Goal: Entertainment & Leisure: Consume media (video, audio)

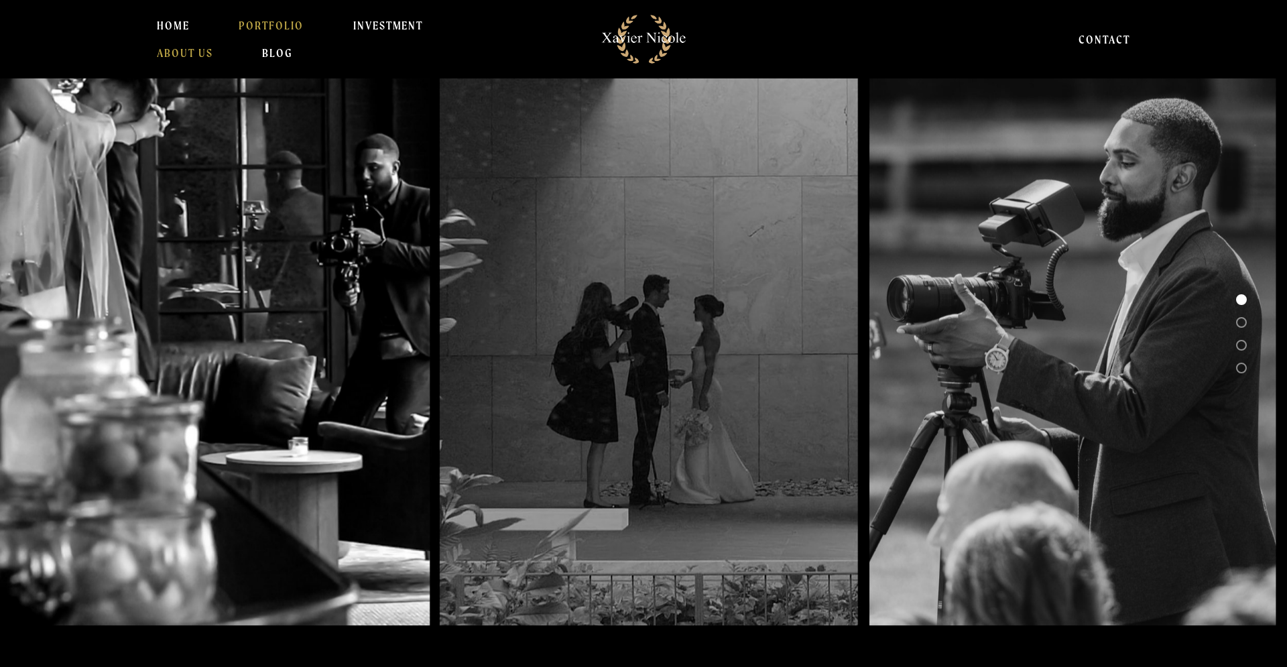
click at [278, 20] on link "PORTFOLIO" at bounding box center [271, 25] width 65 height 27
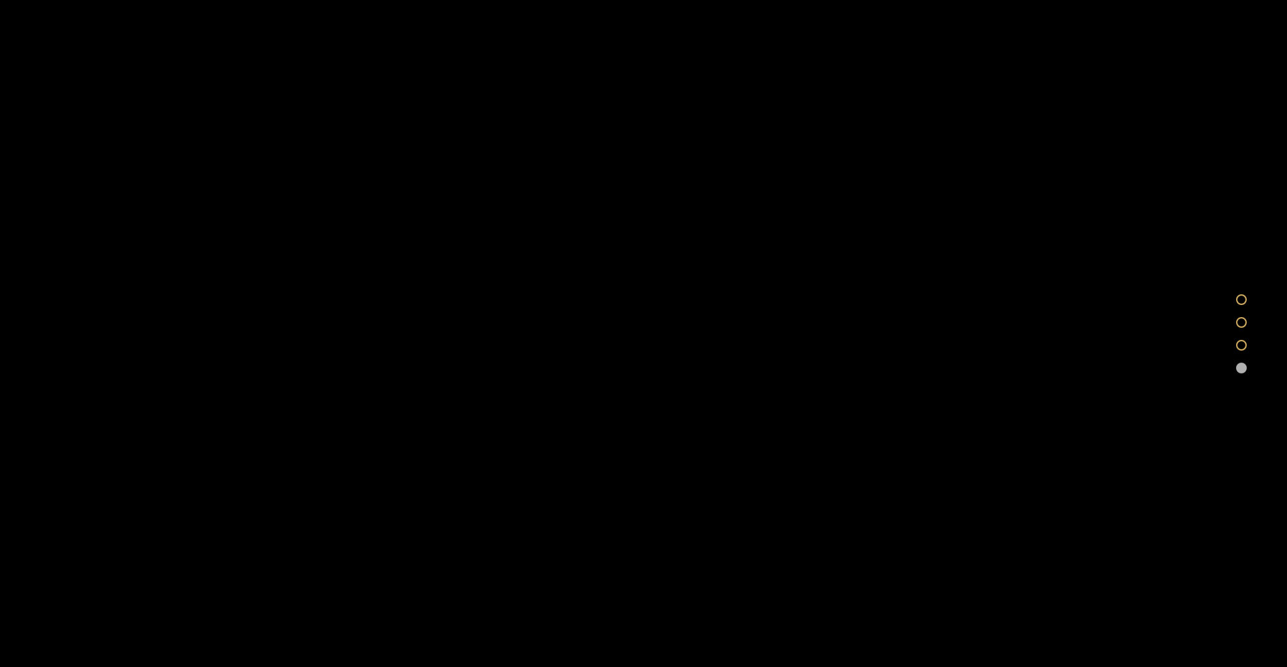
scroll to position [3562, 0]
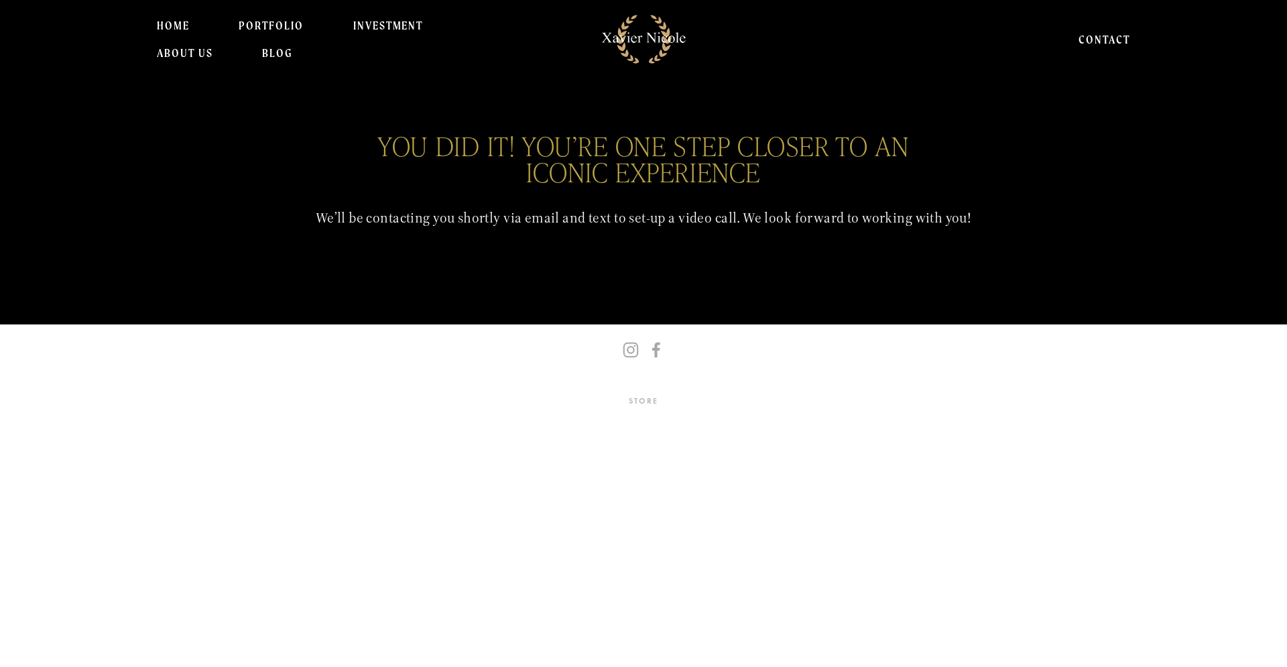
click at [631, 359] on nav at bounding box center [643, 353] width 983 height 25
click at [631, 346] on use "Instagram" at bounding box center [630, 350] width 15 height 15
click at [288, 19] on link "PORTFOLIO" at bounding box center [271, 25] width 65 height 27
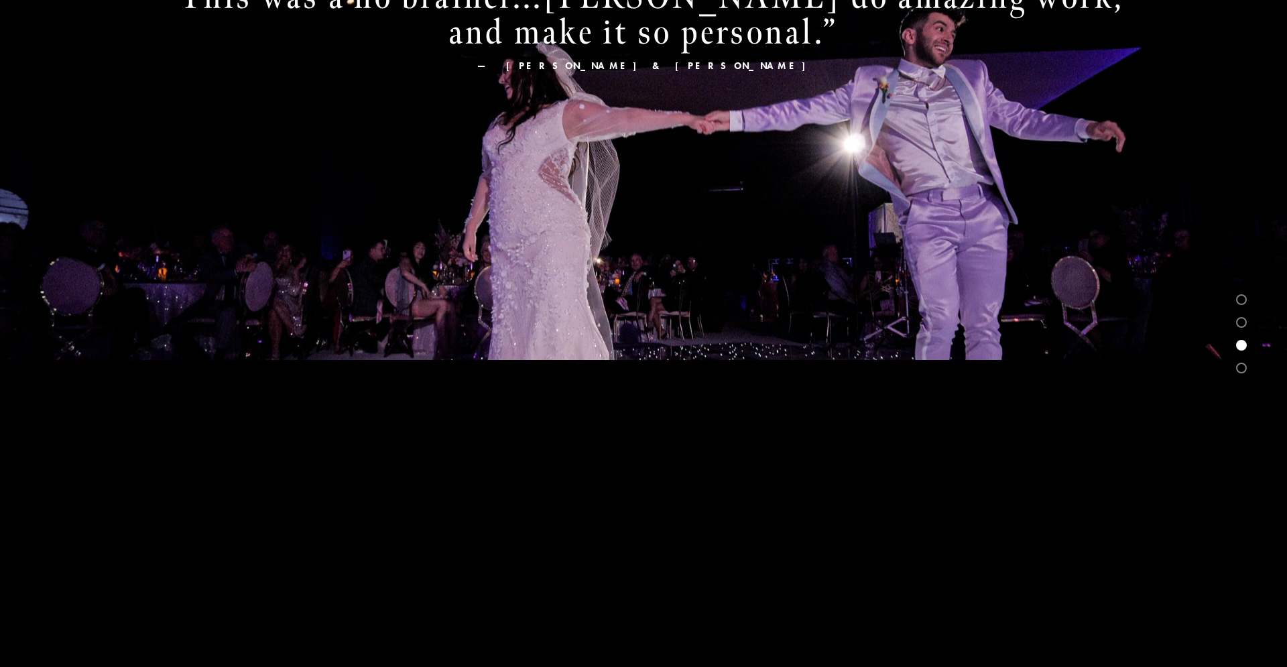
scroll to position [3738, 0]
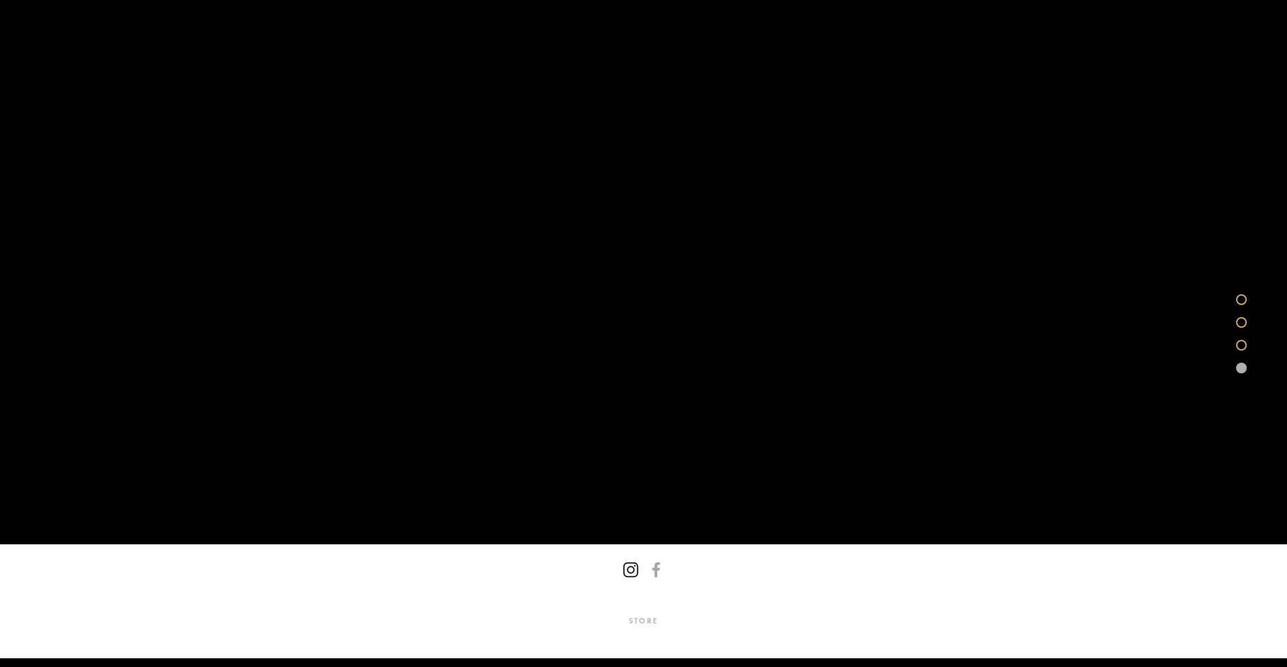
click at [633, 565] on use "Instagram" at bounding box center [631, 570] width 32 height 32
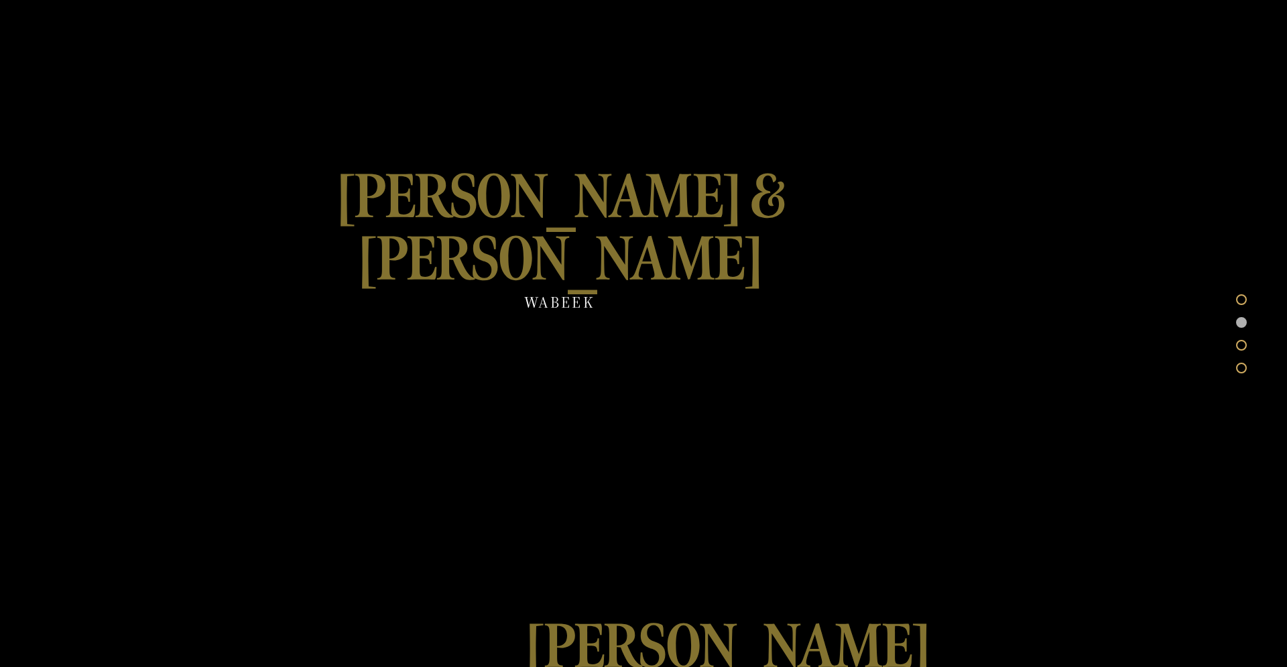
scroll to position [1325, 0]
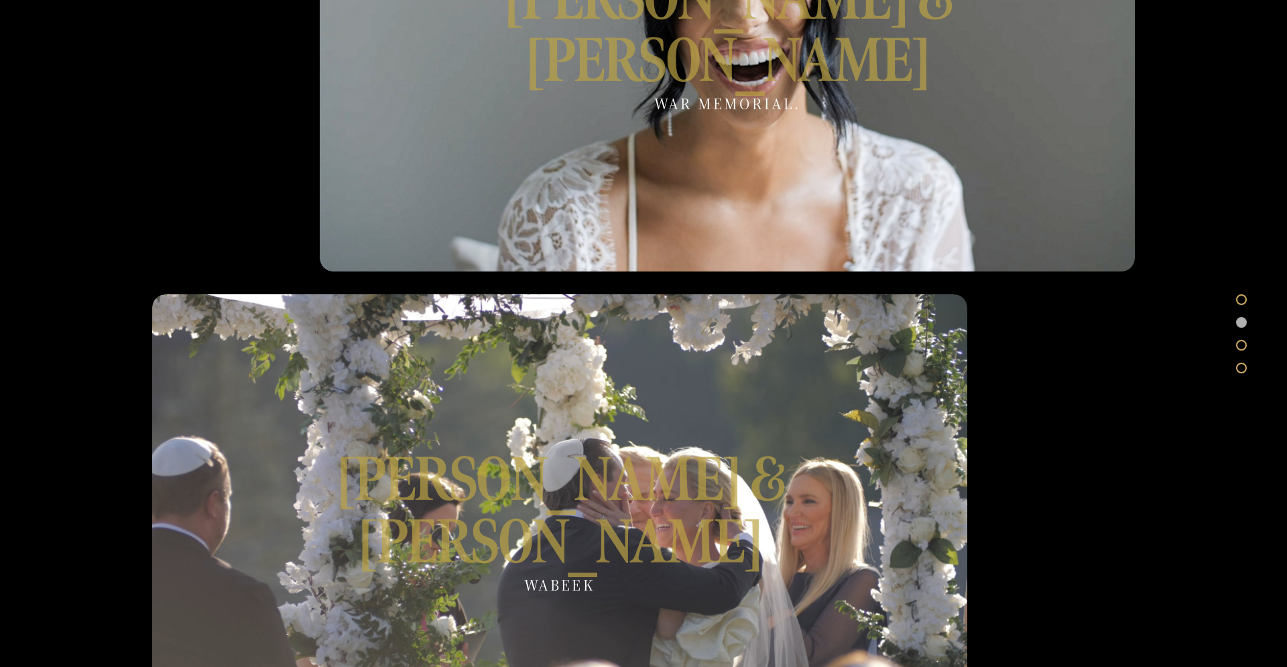
click at [595, 420] on div at bounding box center [559, 523] width 815 height 459
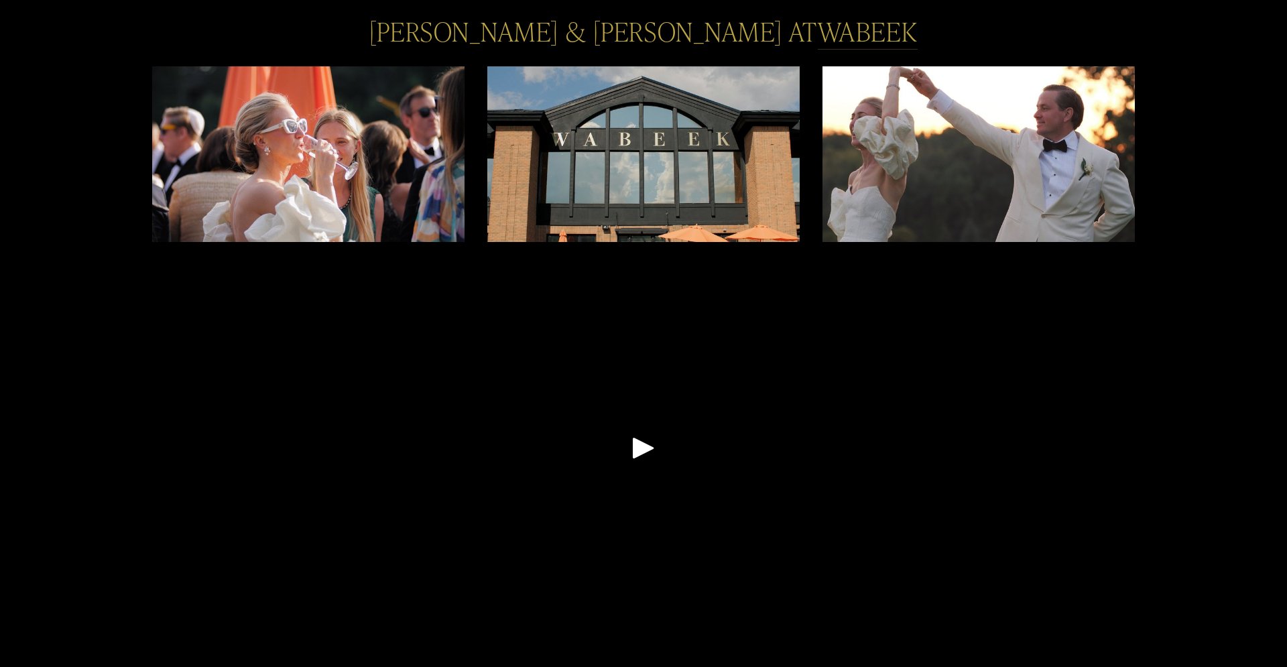
scroll to position [116, 0]
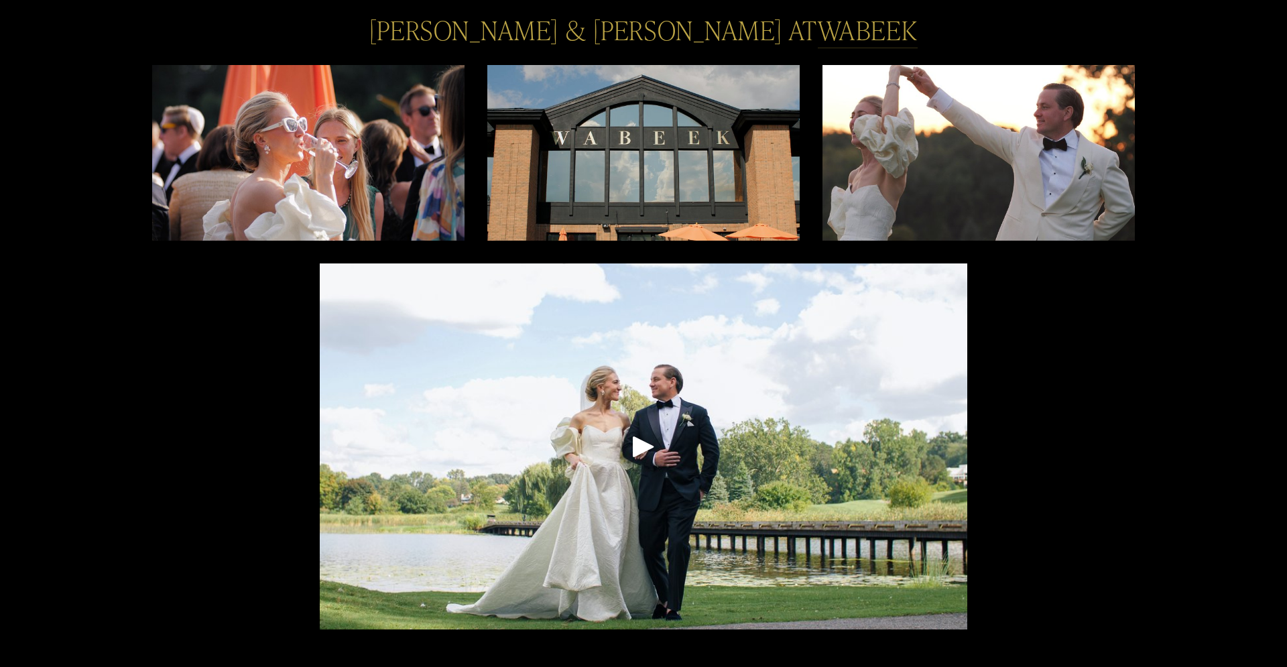
click at [650, 457] on div "Play" at bounding box center [643, 446] width 32 height 32
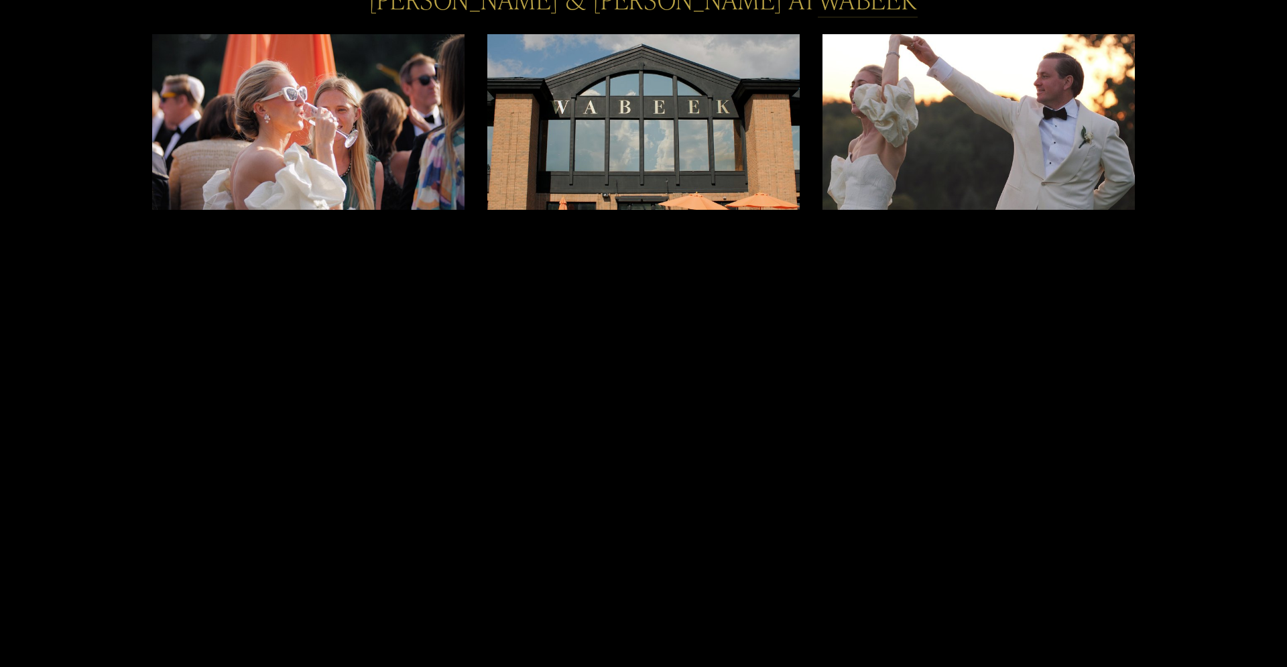
scroll to position [0, 0]
